Goal: Task Accomplishment & Management: Manage account settings

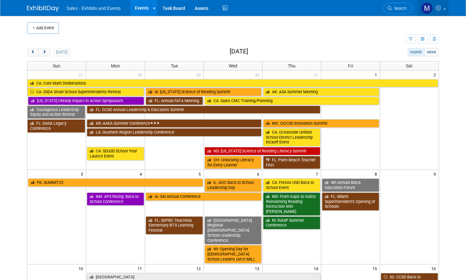
click at [443, 9] on icon at bounding box center [439, 8] width 7 height 6
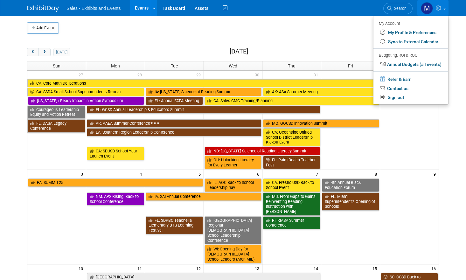
click at [310, 31] on td at bounding box center [239, 27] width 360 height 11
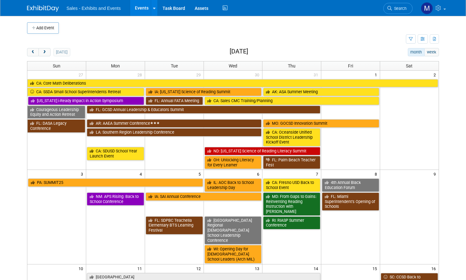
click at [138, 7] on link "Events" at bounding box center [141, 8] width 23 height 16
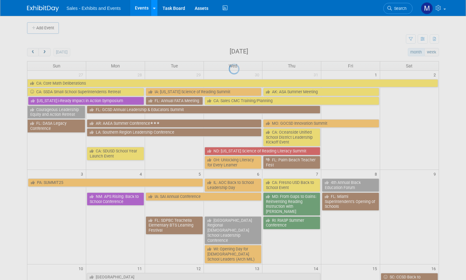
click at [152, 11] on link at bounding box center [154, 8] width 7 height 16
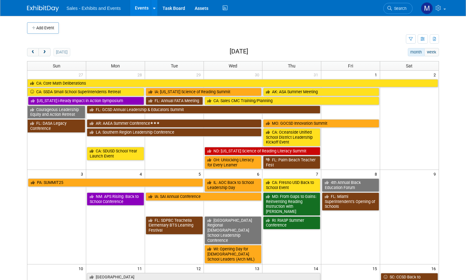
click at [153, 11] on div at bounding box center [154, 8] width 3 height 6
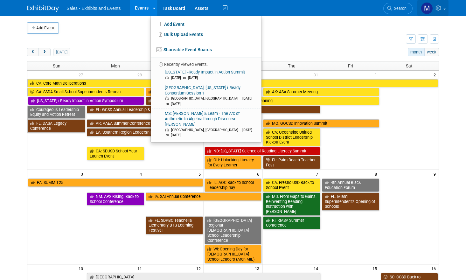
click at [439, 9] on icon at bounding box center [439, 8] width 7 height 6
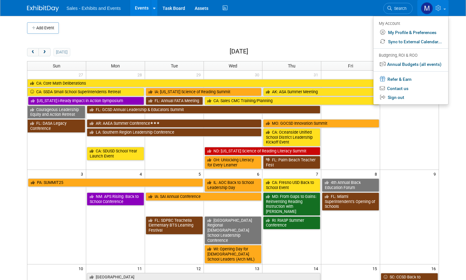
click at [242, 24] on td at bounding box center [239, 27] width 360 height 11
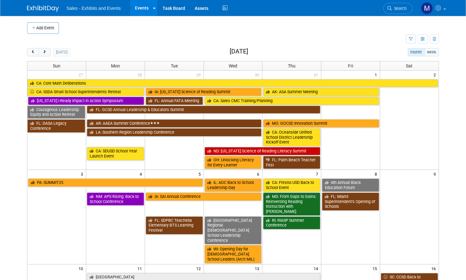
click at [141, 6] on link "Events" at bounding box center [141, 8] width 23 height 16
click at [427, 11] on img at bounding box center [427, 8] width 12 height 12
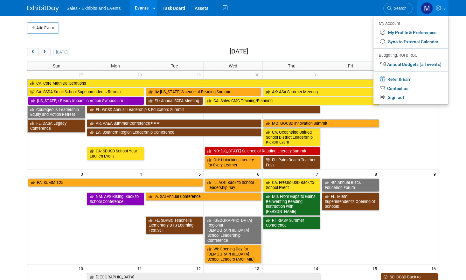
click at [332, 40] on td at bounding box center [216, 39] width 379 height 11
